Goal: Obtain resource: Obtain resource

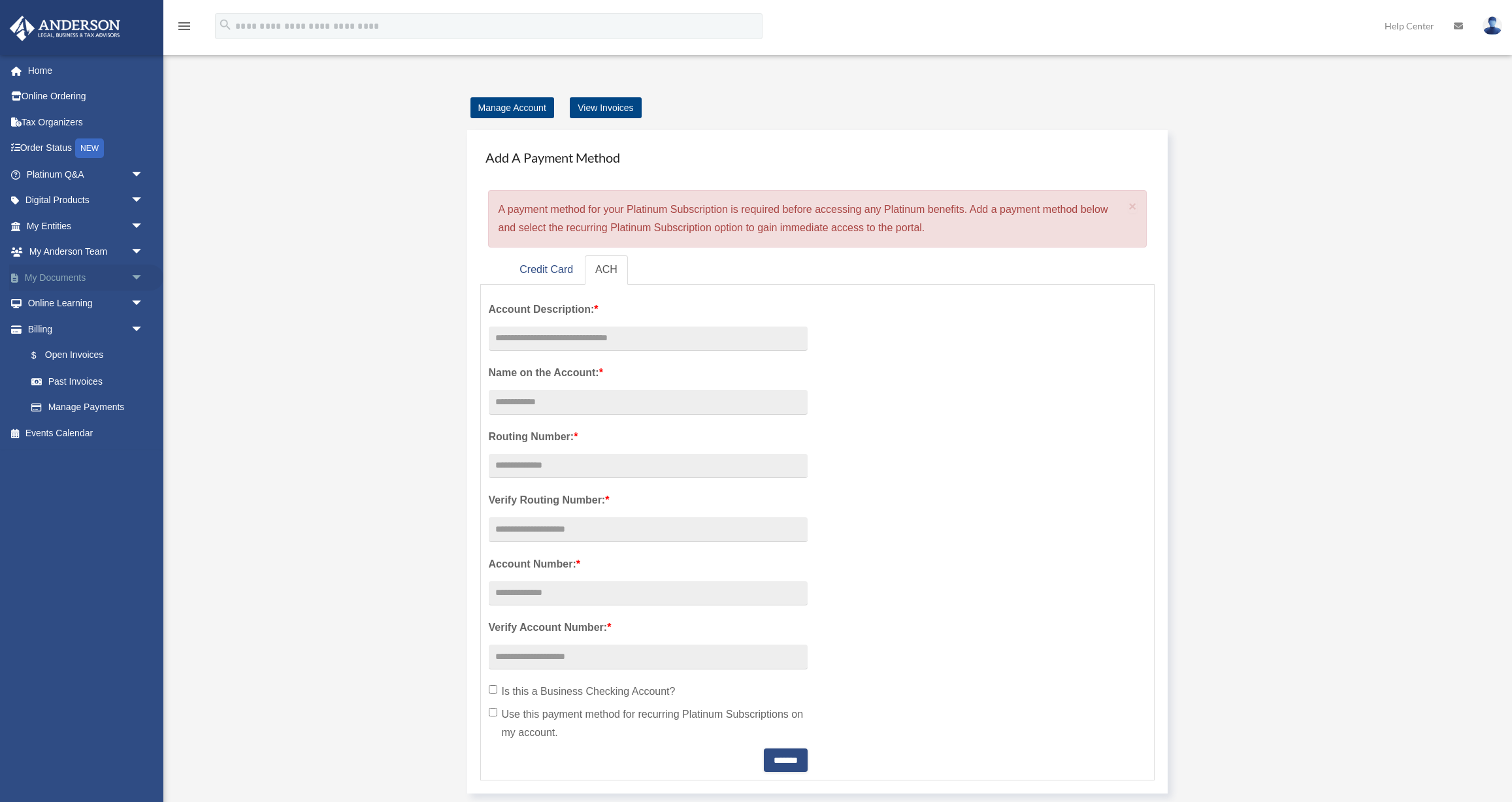
click at [64, 266] on link "My Documents arrow_drop_down" at bounding box center [86, 277] width 154 height 26
click at [140, 272] on span "arrow_drop_down" at bounding box center [144, 277] width 26 height 27
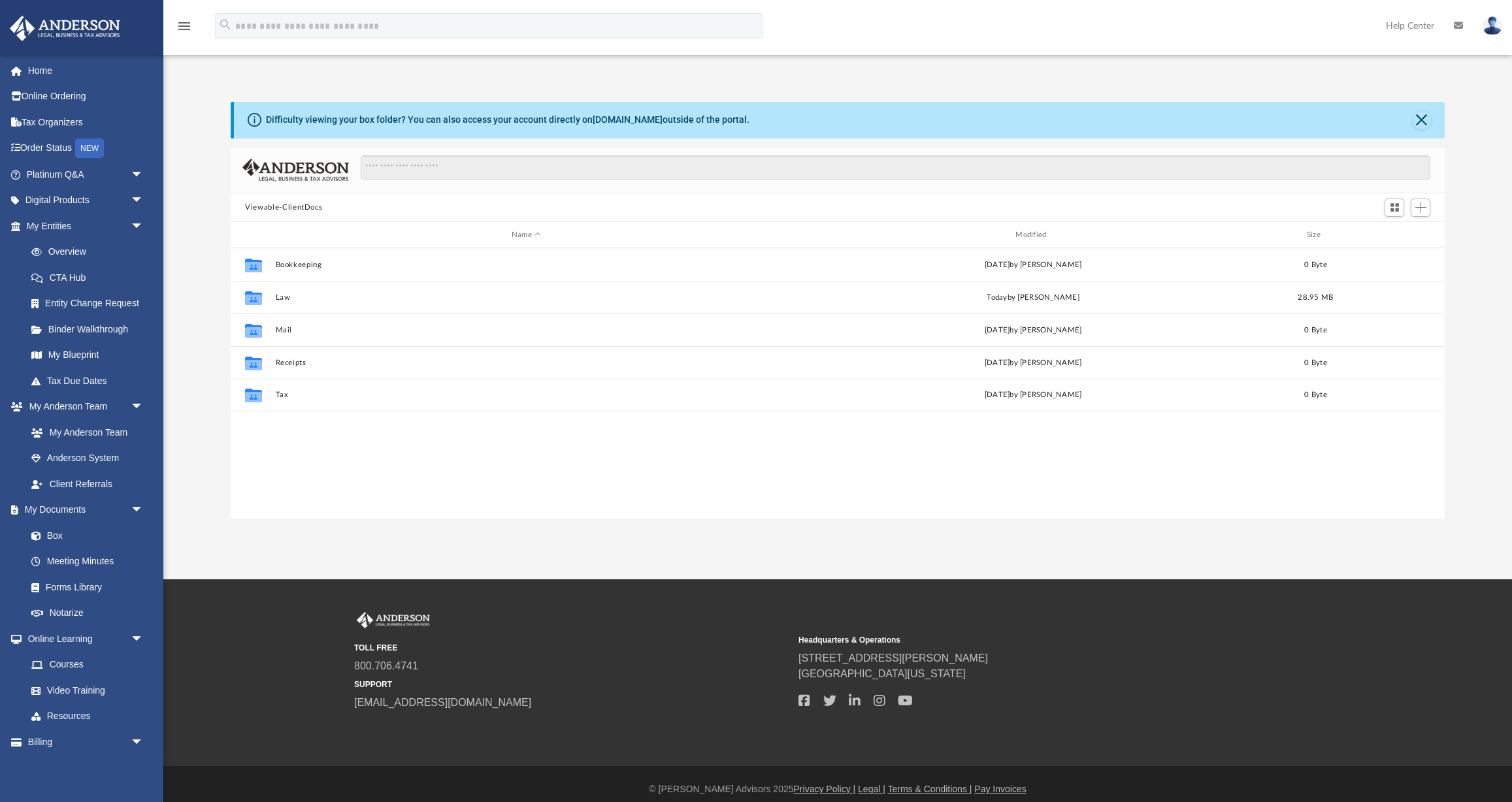
scroll to position [297, 1214]
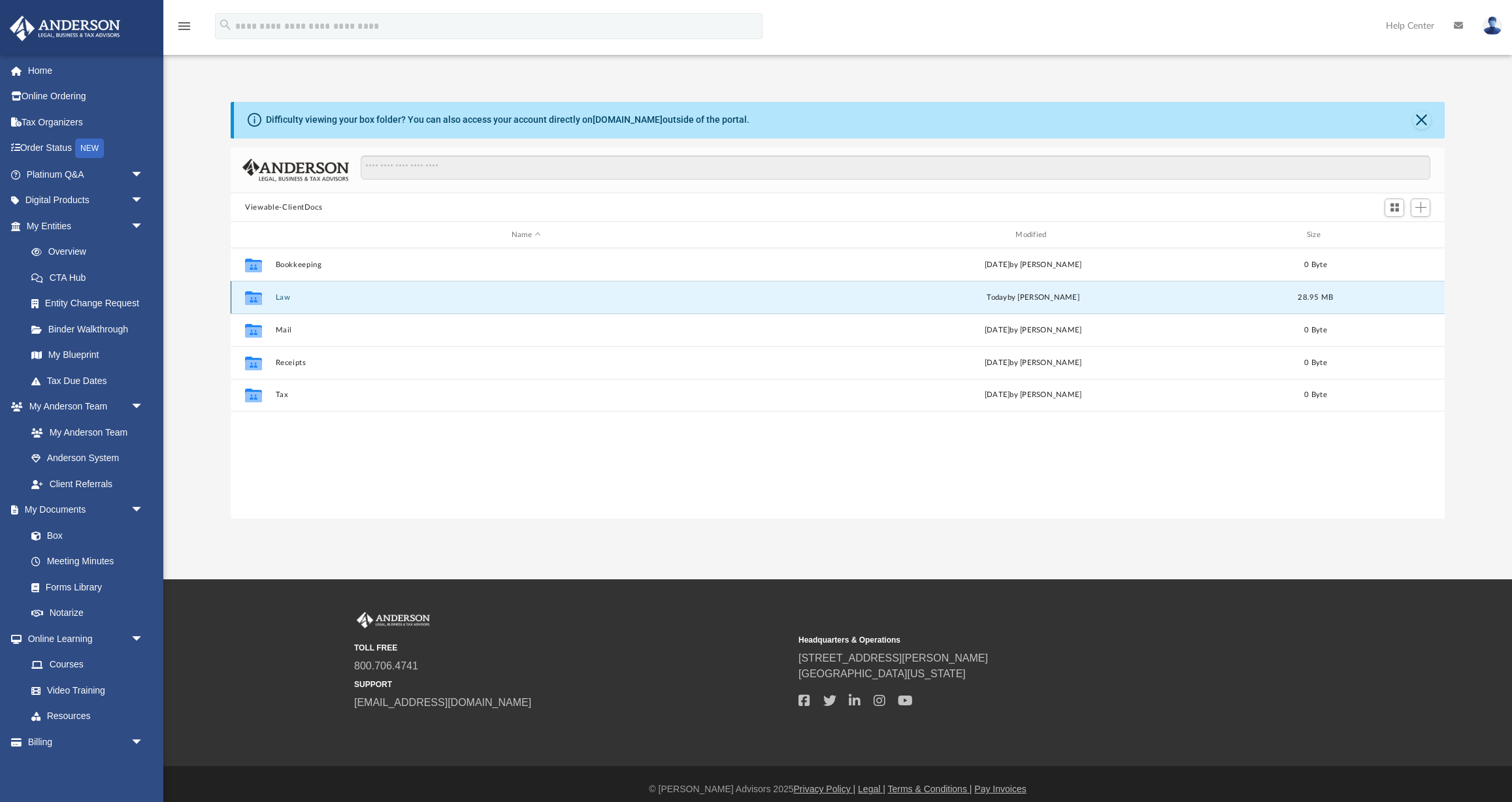
click at [286, 294] on button "Law" at bounding box center [526, 297] width 501 height 8
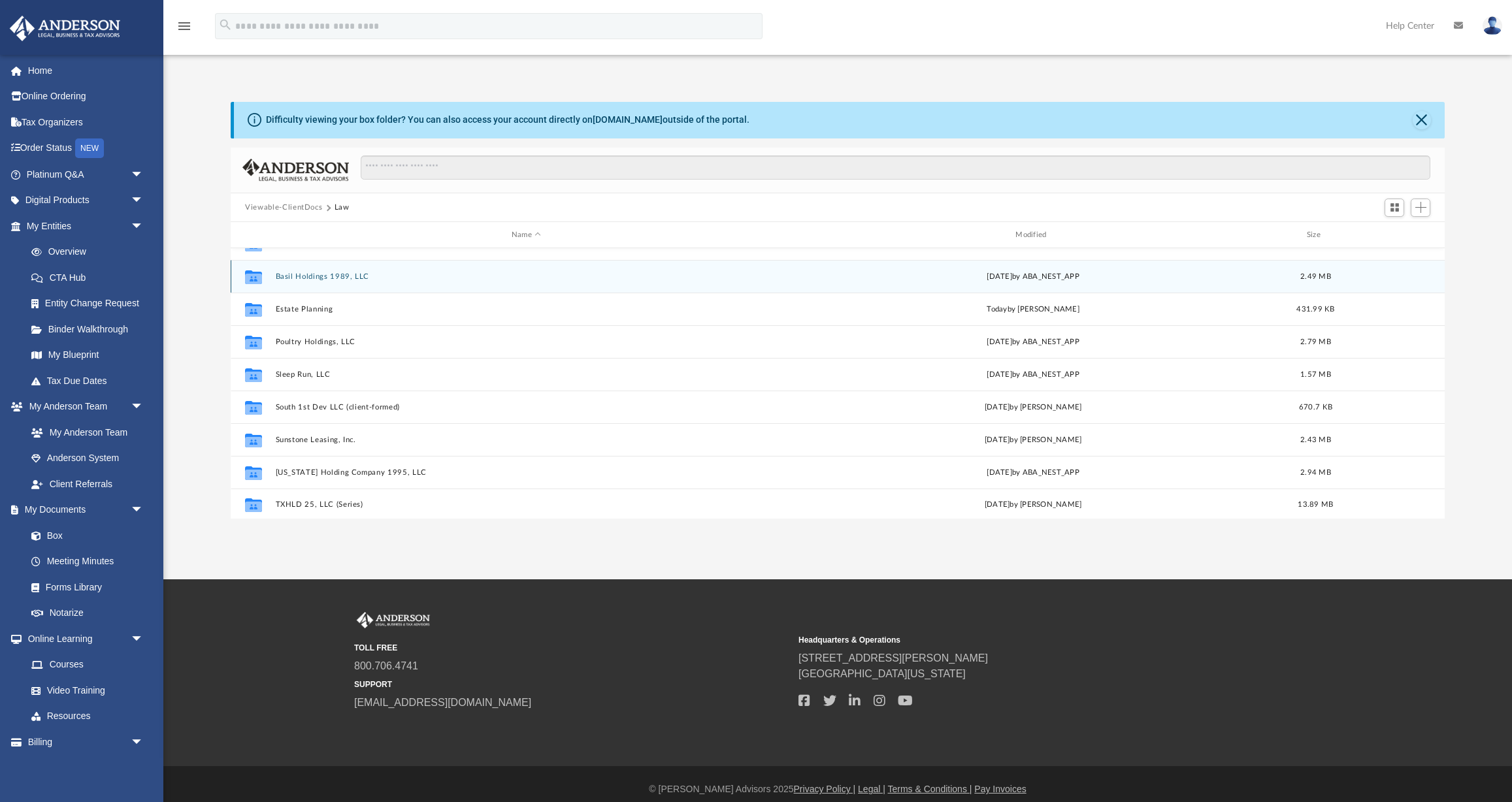
scroll to position [121, 0]
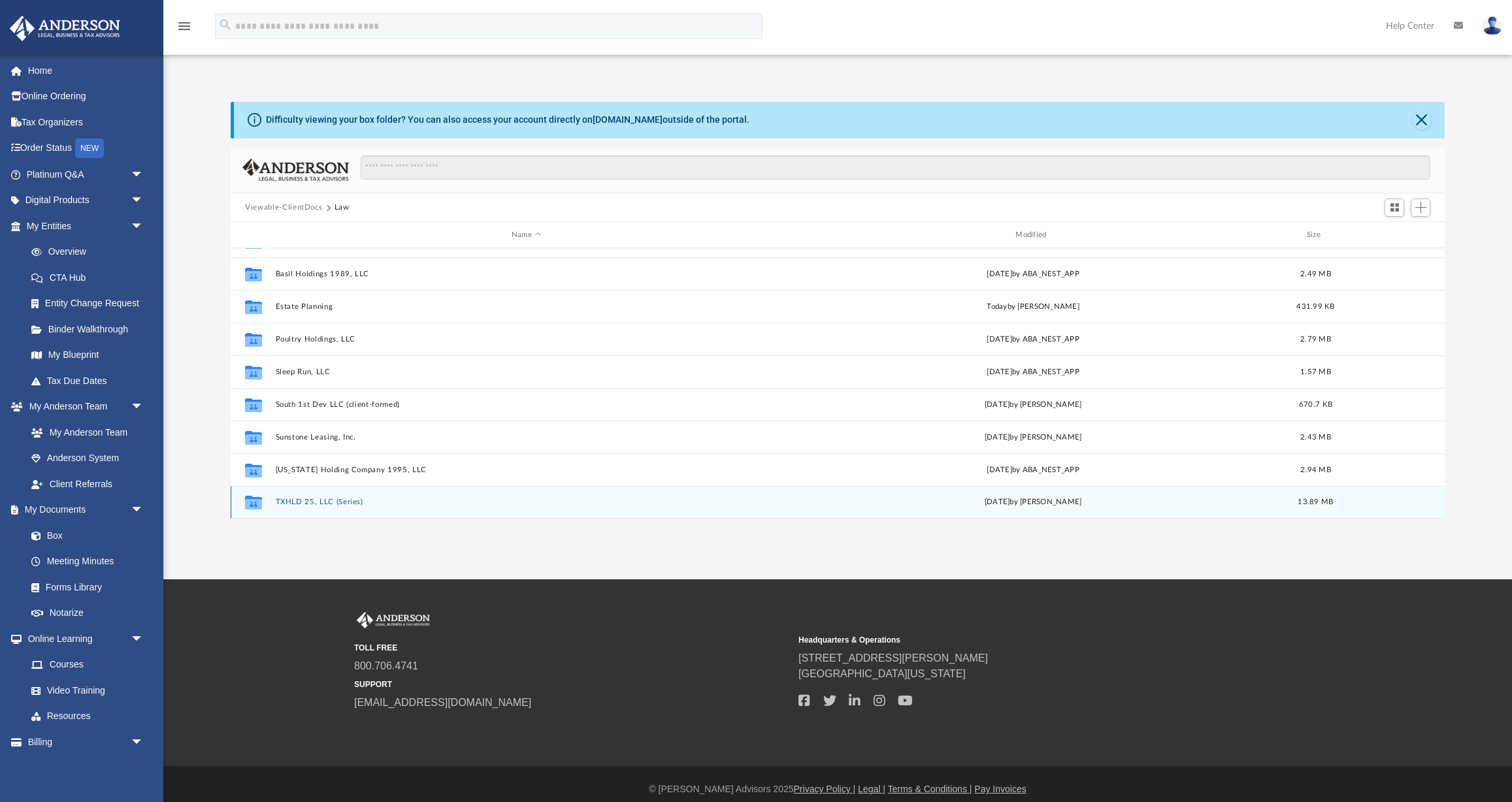
click at [341, 500] on button "TXHLD 25, LLC (Series)" at bounding box center [526, 502] width 501 height 8
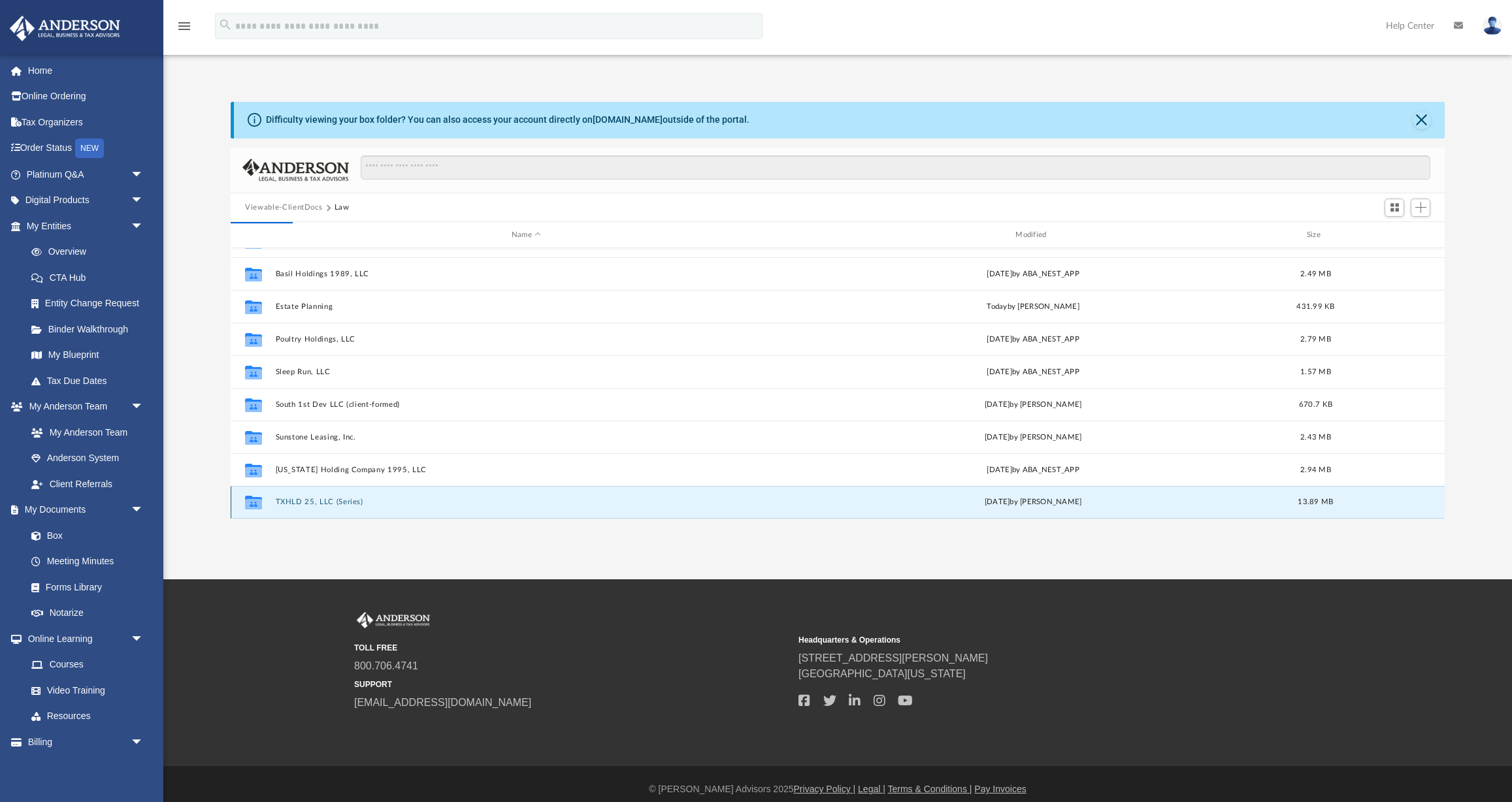
click at [341, 500] on button "TXHLD 25, LLC (Series)" at bounding box center [526, 502] width 501 height 8
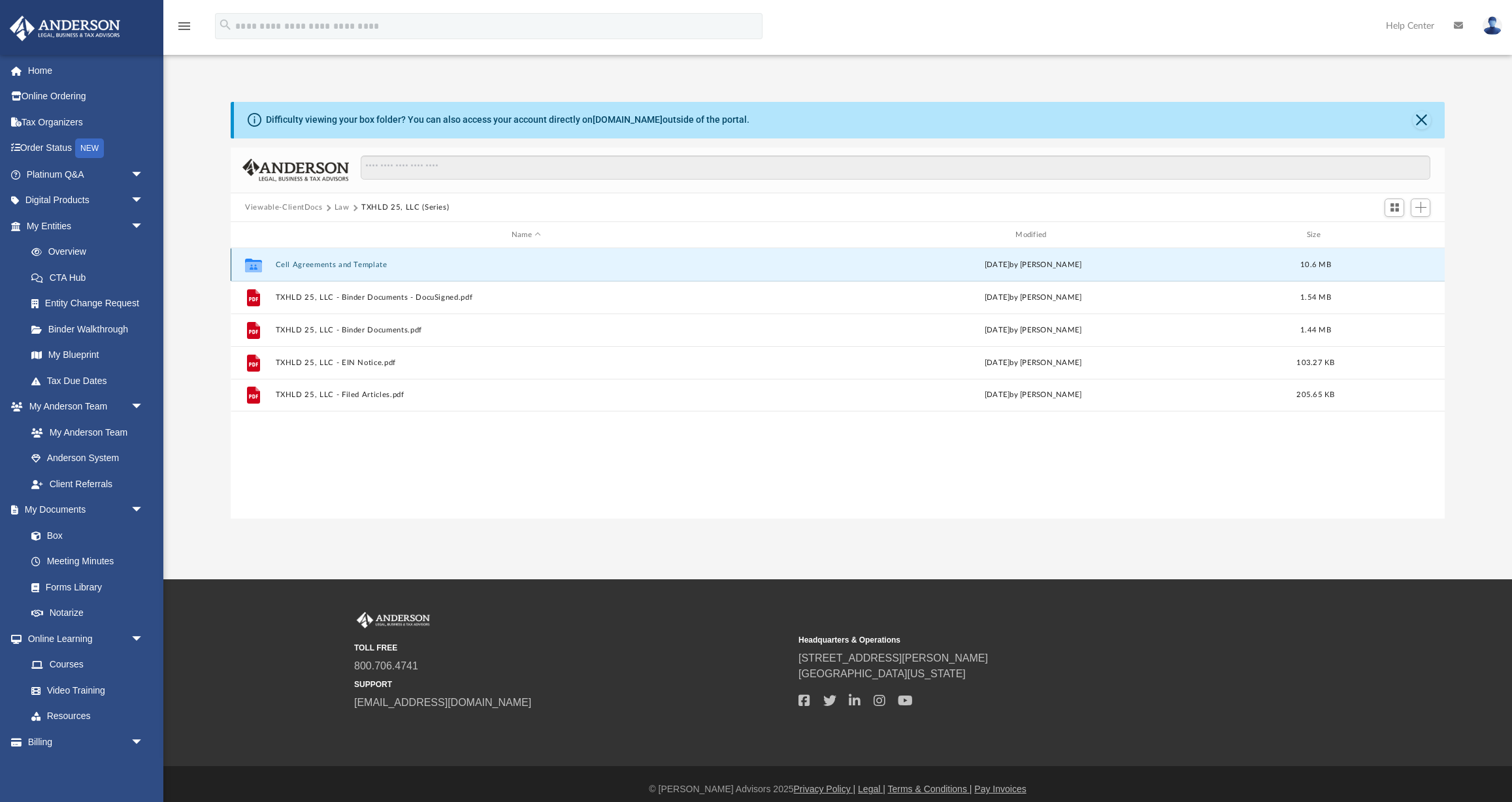
click at [362, 264] on button "Cell Agreements and Template" at bounding box center [526, 265] width 501 height 8
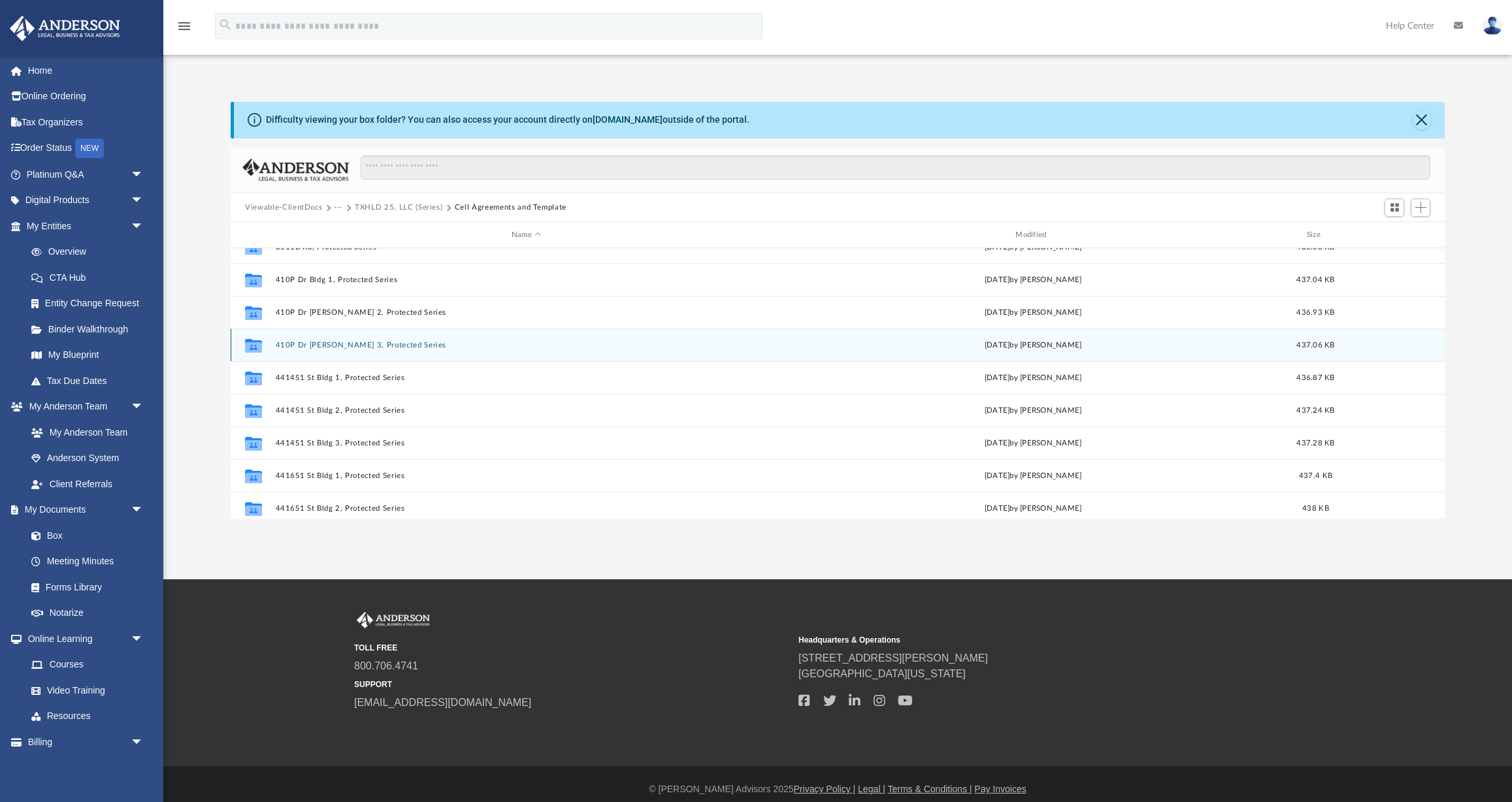
scroll to position [277, 0]
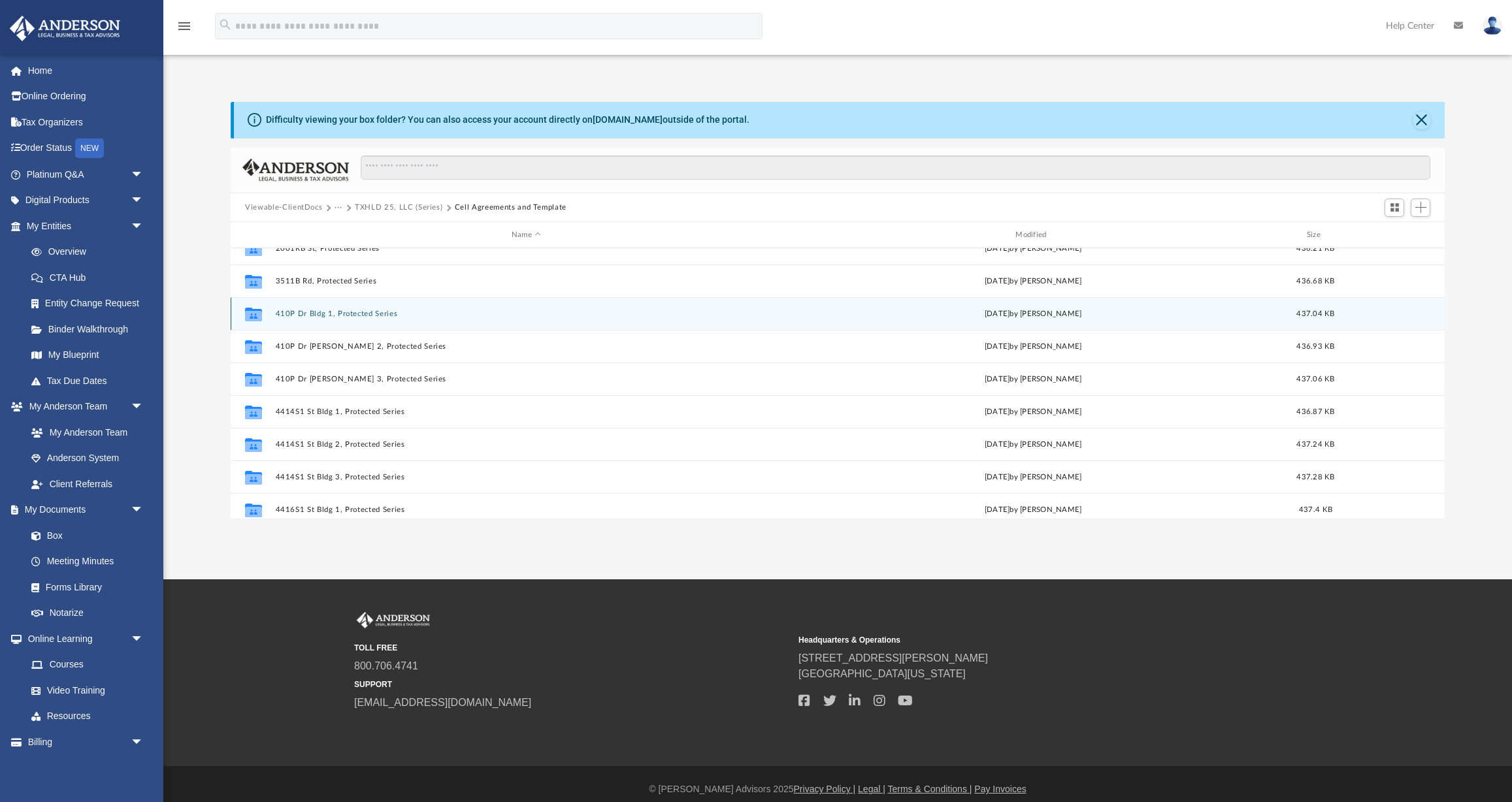
click at [319, 314] on button "410P Dr Bldg 1, Protected Series" at bounding box center [526, 314] width 501 height 8
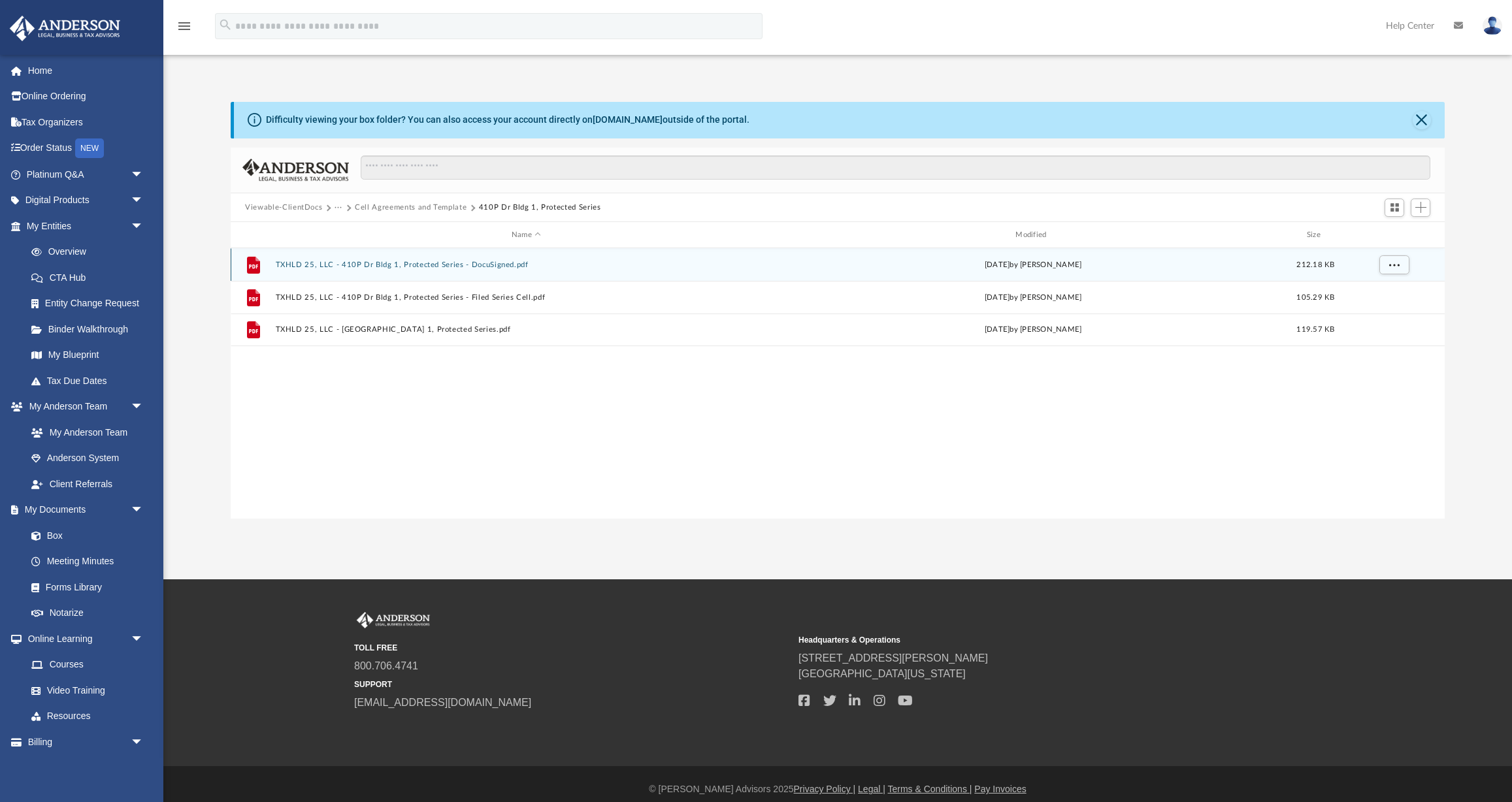
scroll to position [0, 0]
click at [324, 267] on button "TXHLD 25, LLC - 410P Dr Bldg 1, Protected Series - DocuSigned.pdf" at bounding box center [526, 265] width 501 height 8
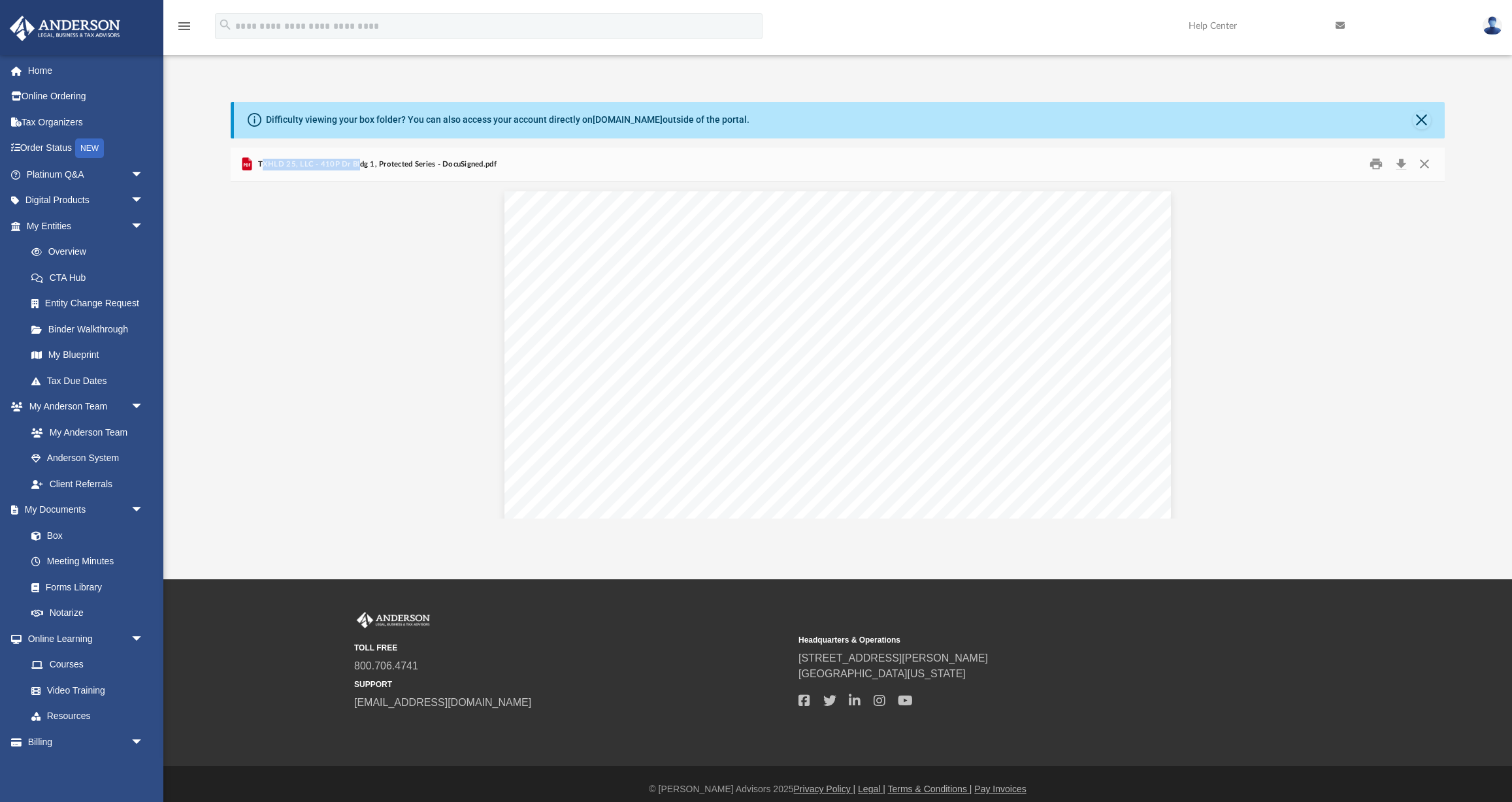
drag, startPoint x: 261, startPoint y: 165, endPoint x: 354, endPoint y: 167, distance: 93.0
click at [355, 167] on span "TXHLD 25, LLC - 410P Dr Bldg 1, Protected Series - DocuSigned.pdf" at bounding box center [375, 164] width 241 height 12
click at [330, 167] on span "TXHLD 25, LLC - 410P Dr Bldg 1, Protected Series - DocuSigned.pdf" at bounding box center [375, 164] width 241 height 12
drag, startPoint x: 258, startPoint y: 164, endPoint x: 429, endPoint y: 167, distance: 171.0
click at [429, 167] on span "TXHLD 25, LLC - 410P Dr Bldg 1, Protected Series - DocuSigned.pdf" at bounding box center [375, 164] width 241 height 12
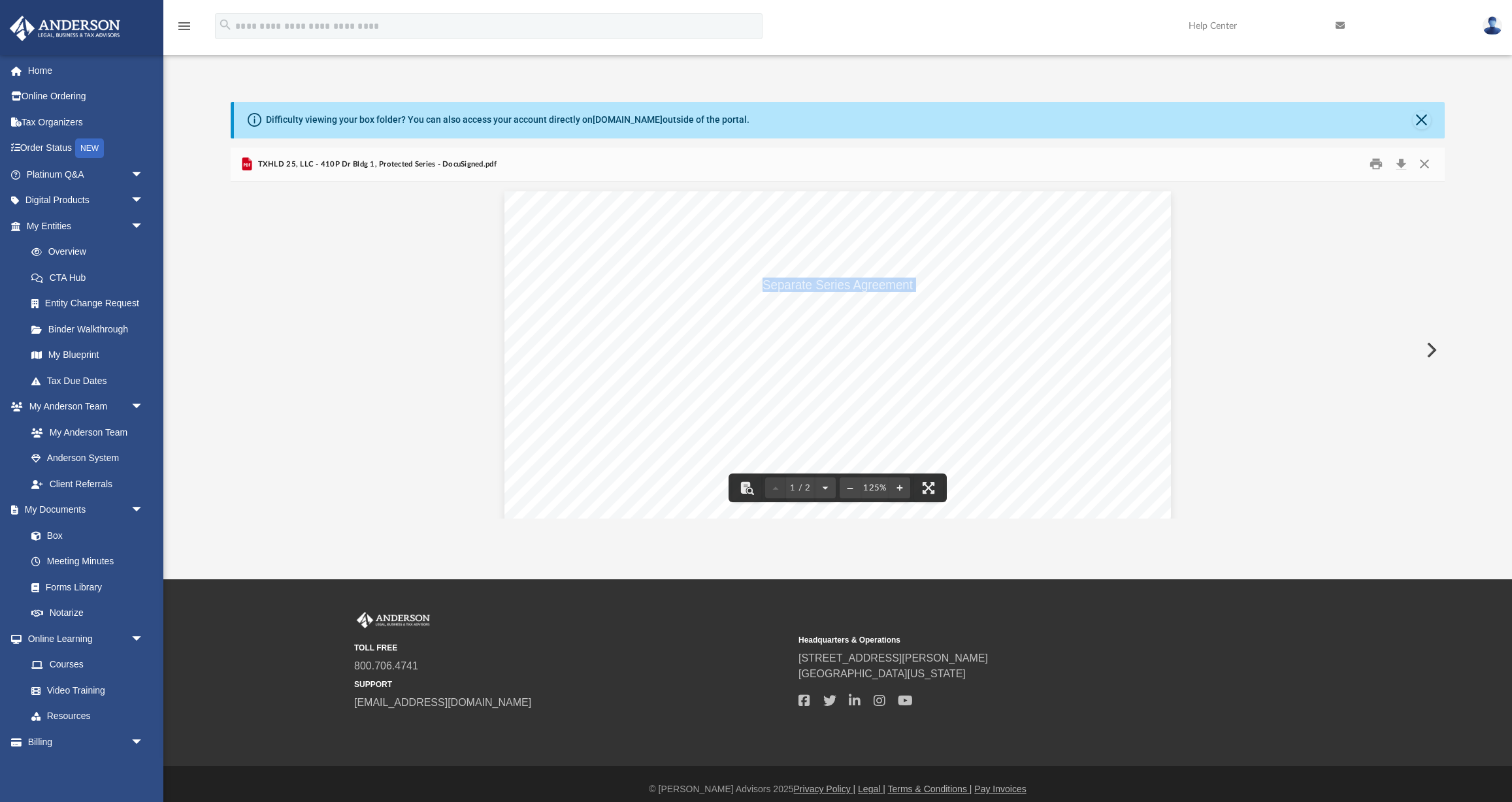
drag, startPoint x: 695, startPoint y: 306, endPoint x: 982, endPoint y: 303, distance: 287.0
click at [985, 305] on div "Separate Series Agreement TXHLD 25, LLC - 410P Dr Bldg 1 , Protected Series THI…" at bounding box center [837, 622] width 666 height 862
click at [982, 303] on div "Separate Series Agreement TXHLD 25, LLC - 410P Dr Bldg 1 , Protected Series THI…" at bounding box center [837, 622] width 666 height 862
click at [982, 305] on div "Separate Series Agreement TXHLD 25, LLC - 410P Dr Bldg 1 , Protected Series THI…" at bounding box center [837, 622] width 666 height 862
click at [750, 297] on div "Separate Series Agreement TXHLD 25, LLC - 410P Dr Bldg 1 , Protected Series THI…" at bounding box center [837, 622] width 666 height 862
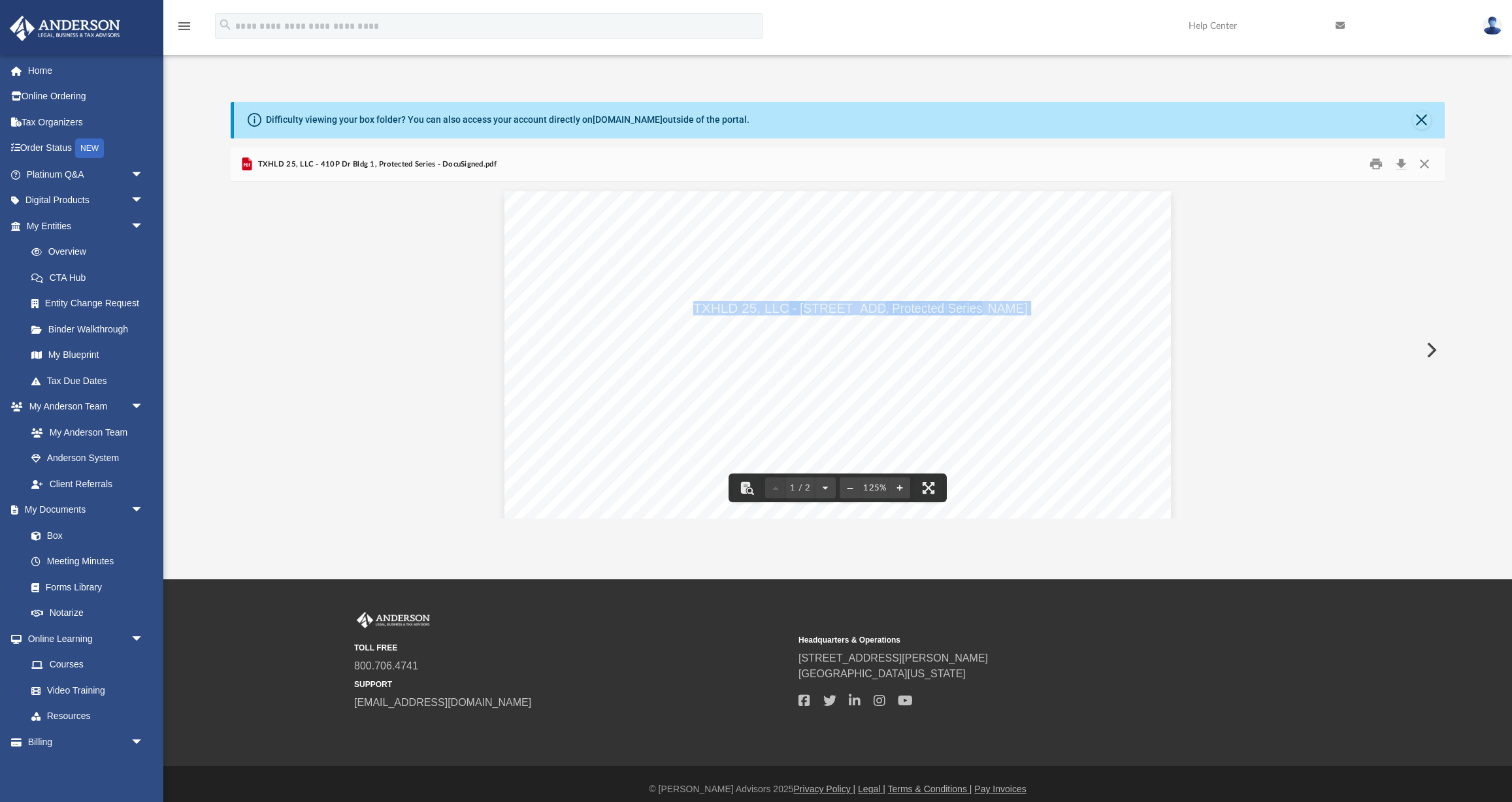
drag, startPoint x: 708, startPoint y: 307, endPoint x: 981, endPoint y: 309, distance: 273.0
click at [505, 191] on span "TXHLD 25, LLC - 410P Dr Bldg 1 , Protected Series" at bounding box center [505, 191] width 0 height 0
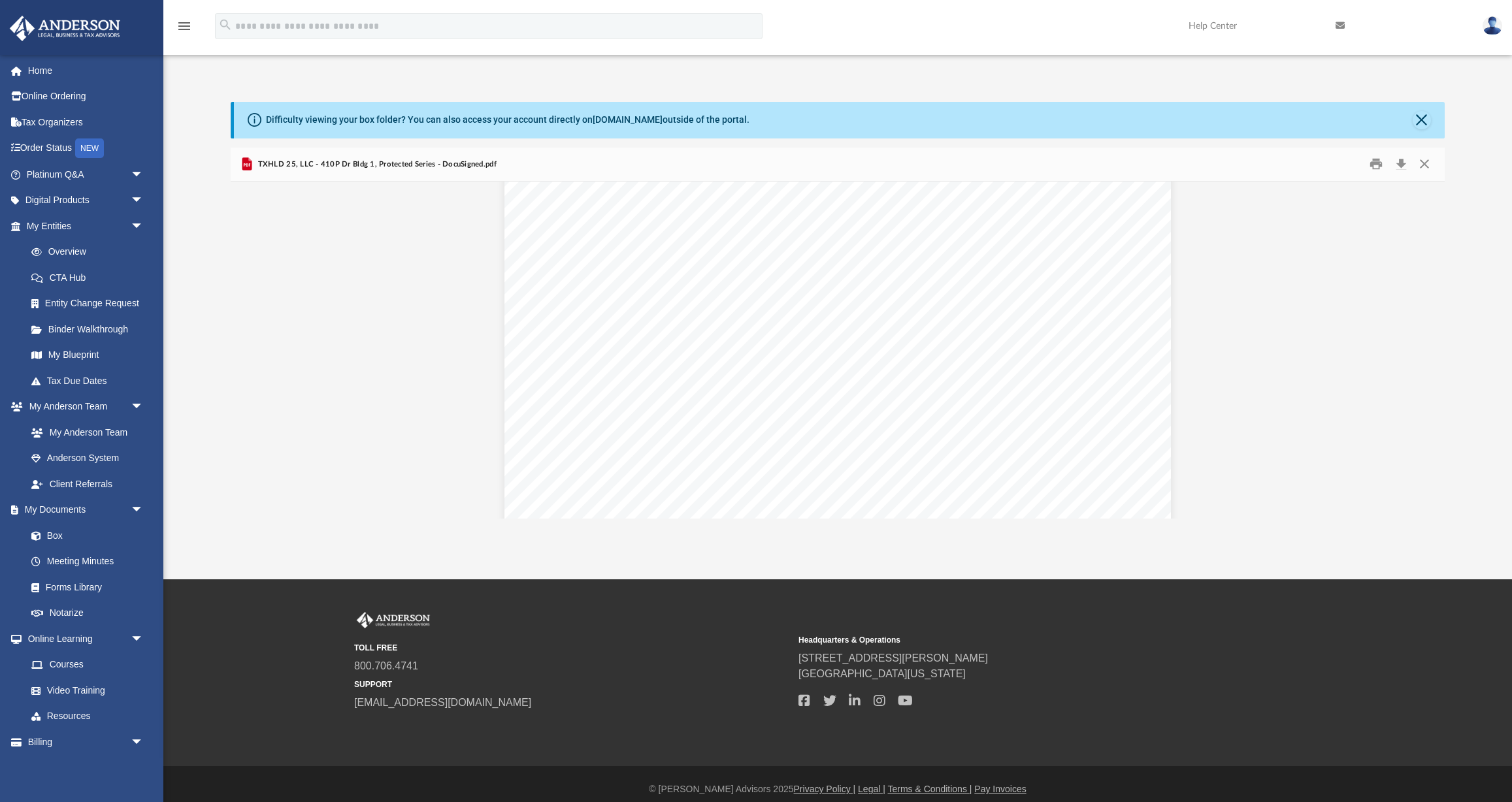
scroll to position [389, 0]
click at [650, 320] on span "TXHLD 25, LLC" at bounding box center [625, 314] width 84 height 12
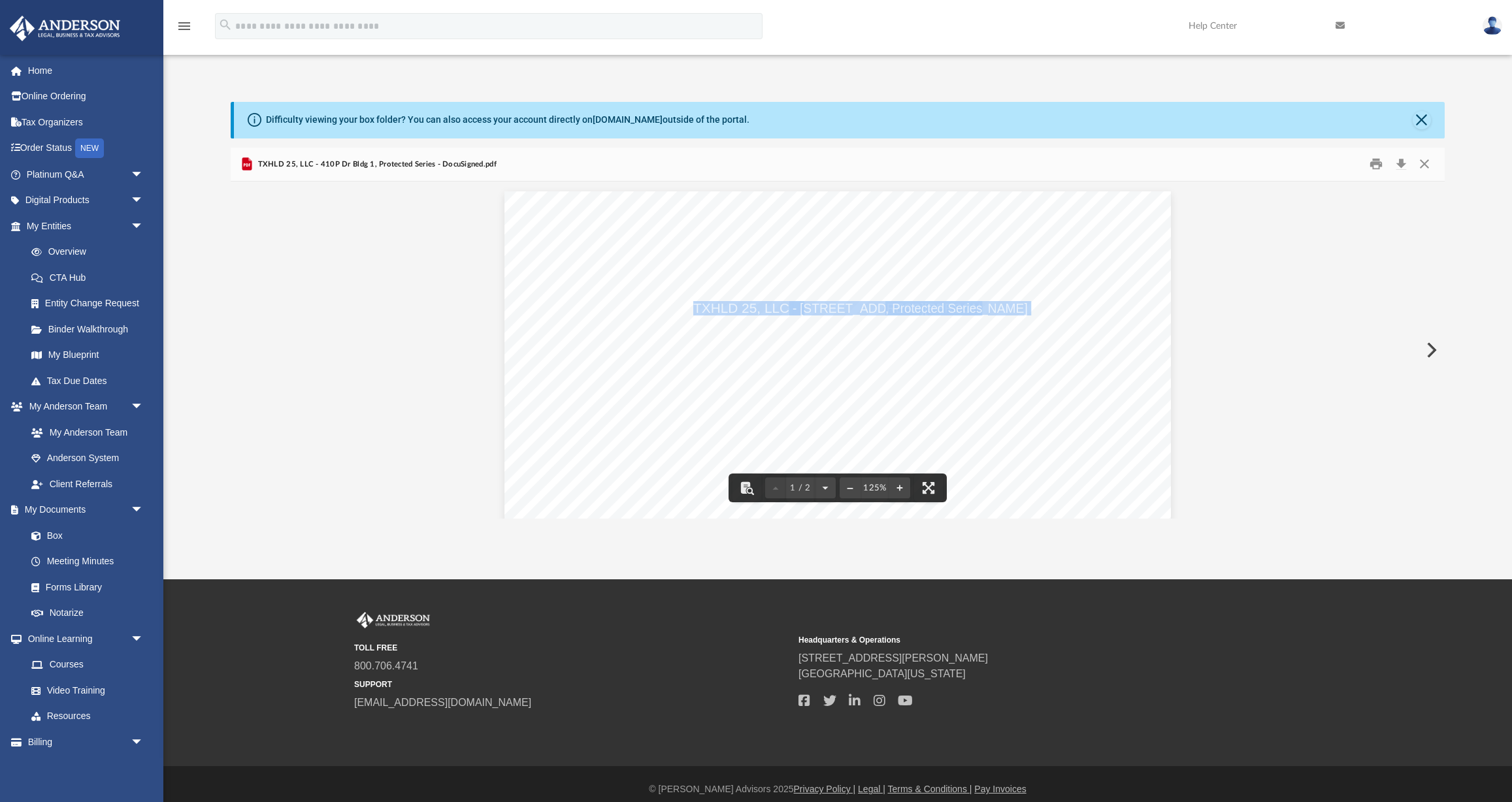
drag, startPoint x: 694, startPoint y: 307, endPoint x: 982, endPoint y: 307, distance: 288.0
click at [505, 191] on span "TXHLD 25, LLC - 410P Dr Bldg 1 , Protected Series" at bounding box center [505, 191] width 0 height 0
